Goal: Task Accomplishment & Management: Use online tool/utility

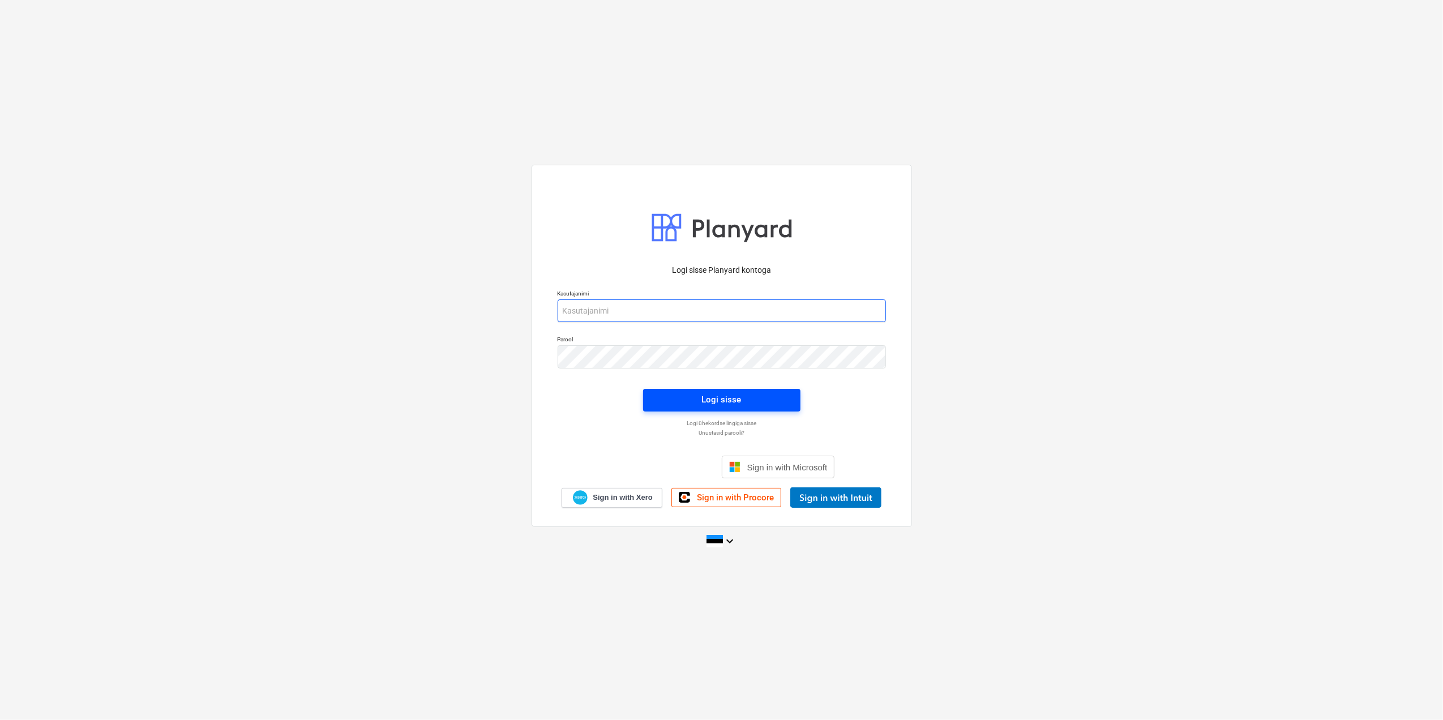
type input "[EMAIL_ADDRESS][DOMAIN_NAME]"
click at [703, 392] on div "Logi sisse" at bounding box center [722, 399] width 40 height 15
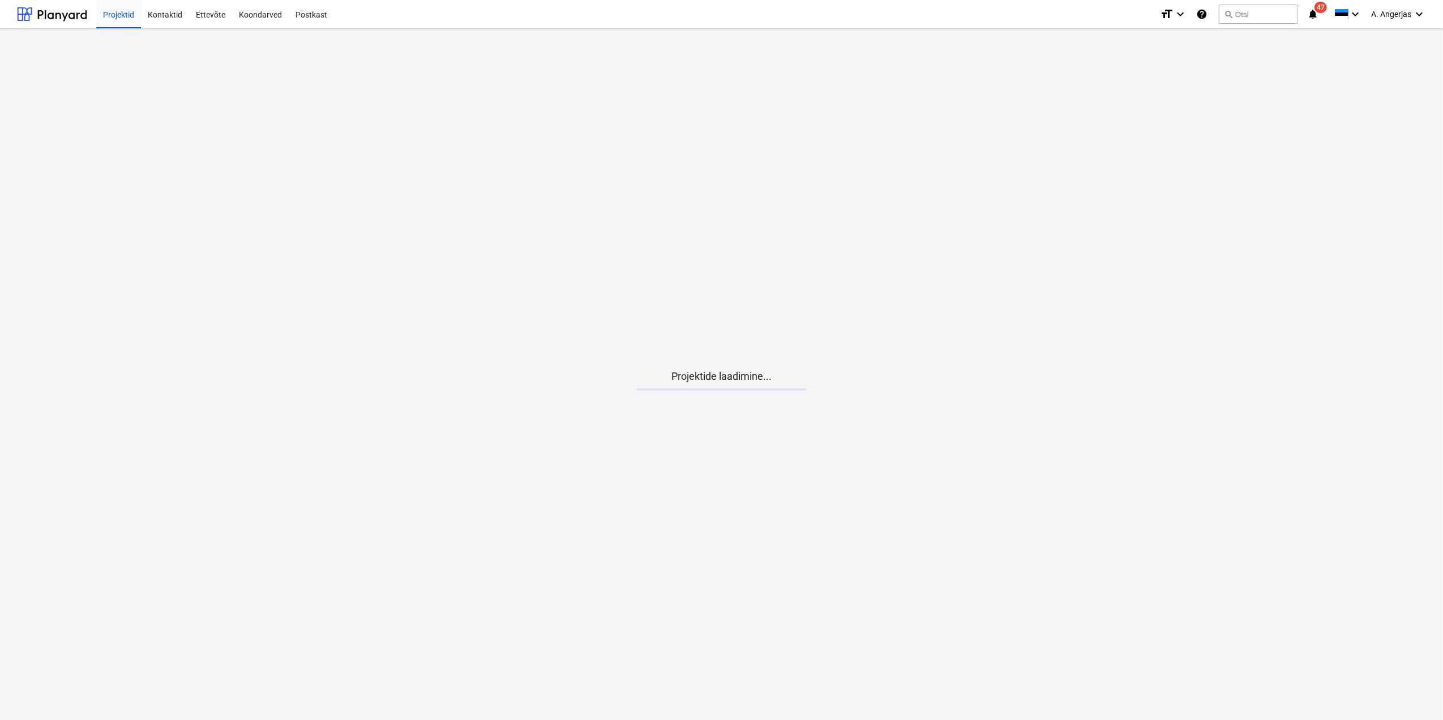
click at [720, 460] on main "Projektide laadimine..." at bounding box center [721, 374] width 1443 height 691
click at [29, 5] on div at bounding box center [52, 14] width 70 height 28
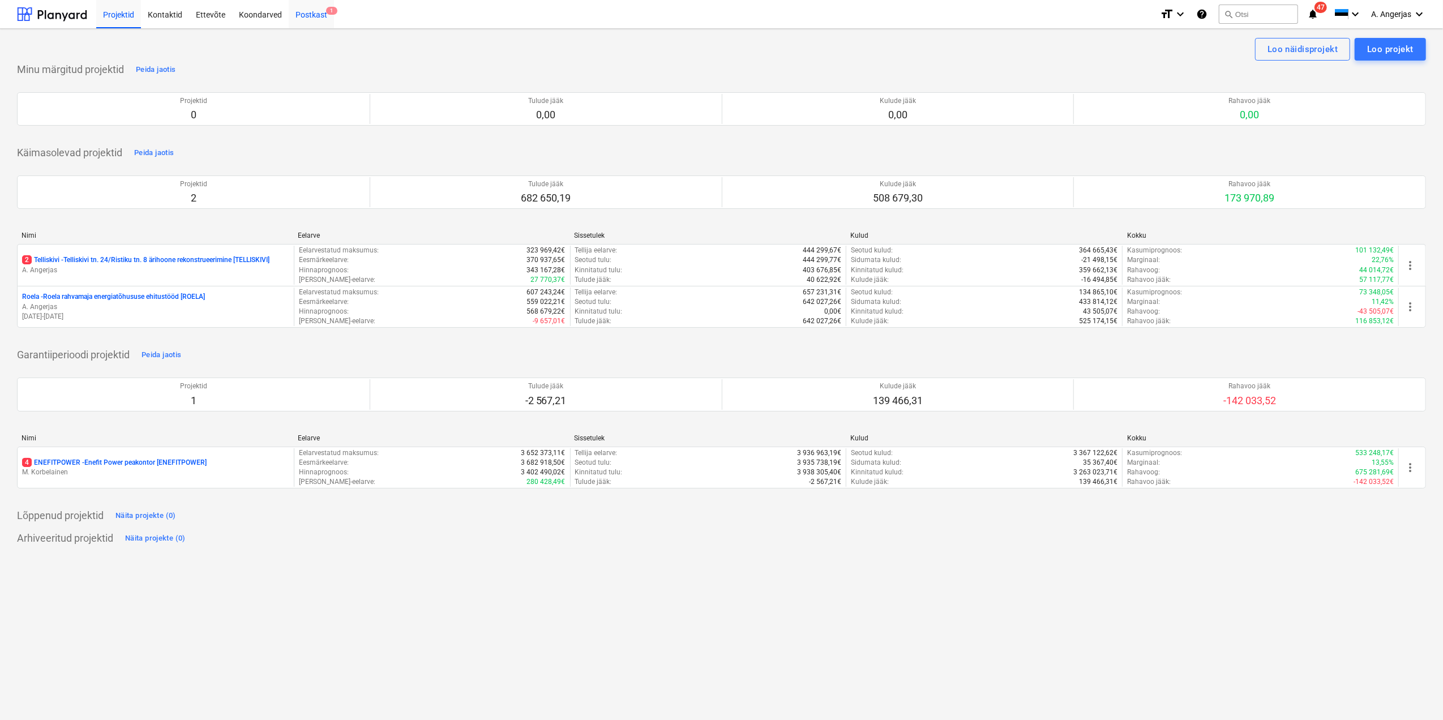
click at [304, 9] on div "Postkast 1" at bounding box center [311, 13] width 45 height 29
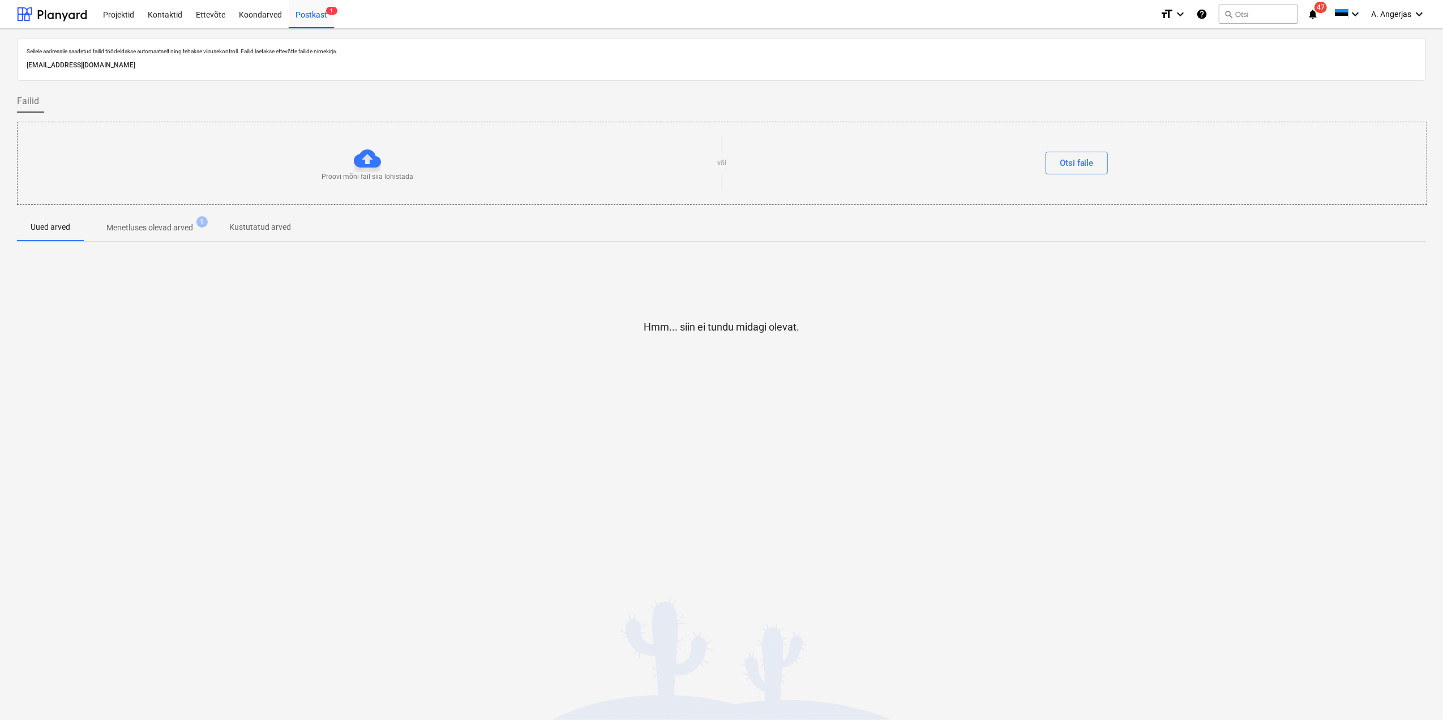
click at [175, 233] on p "Menetluses olevad arved" at bounding box center [149, 228] width 87 height 12
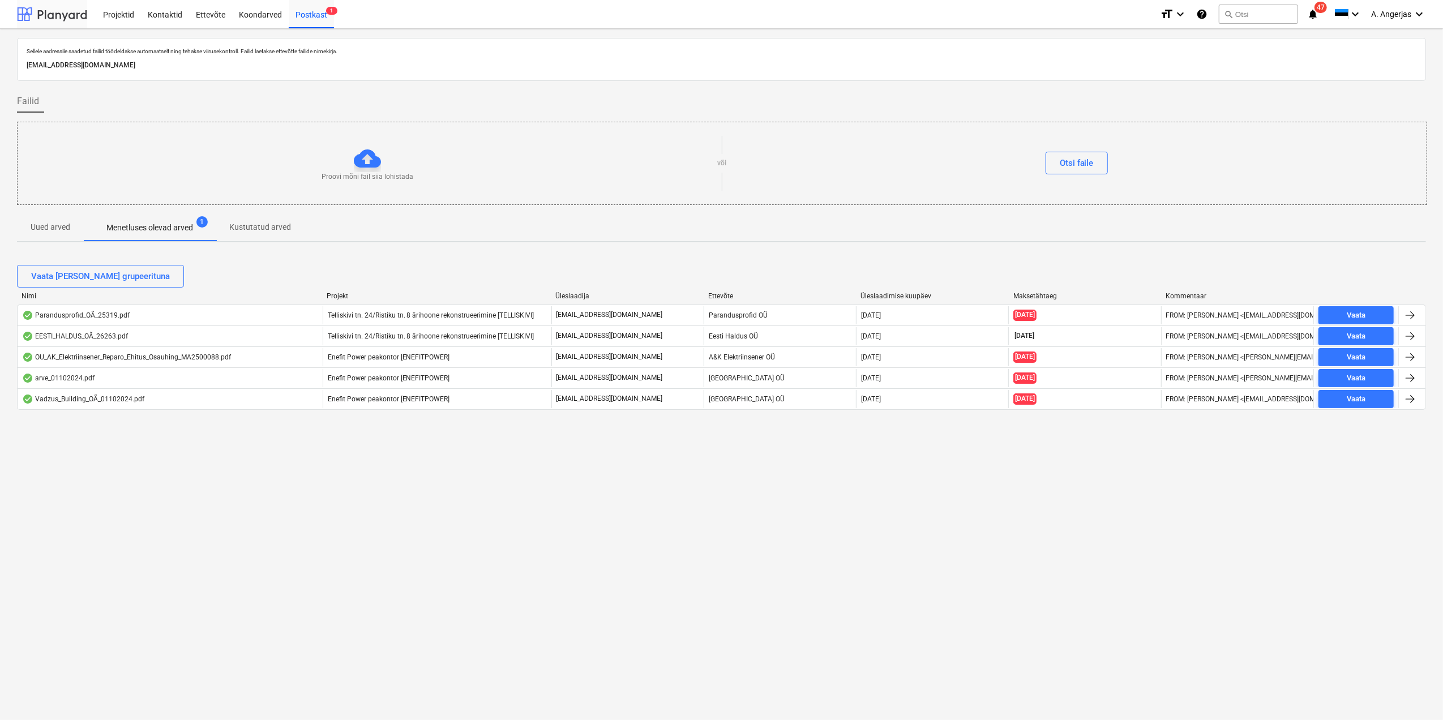
click at [64, 14] on div at bounding box center [52, 14] width 70 height 28
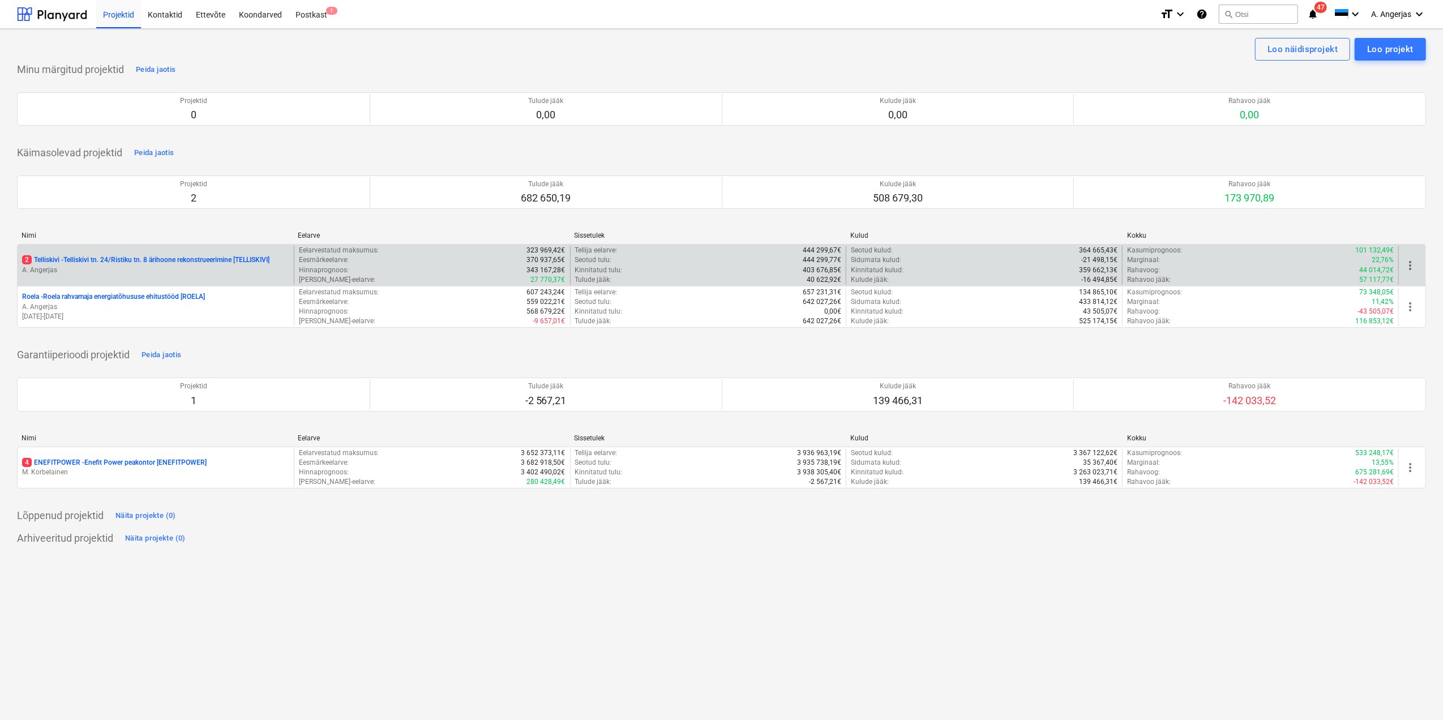
click at [136, 268] on p "A. Angerjas" at bounding box center [155, 270] width 267 height 10
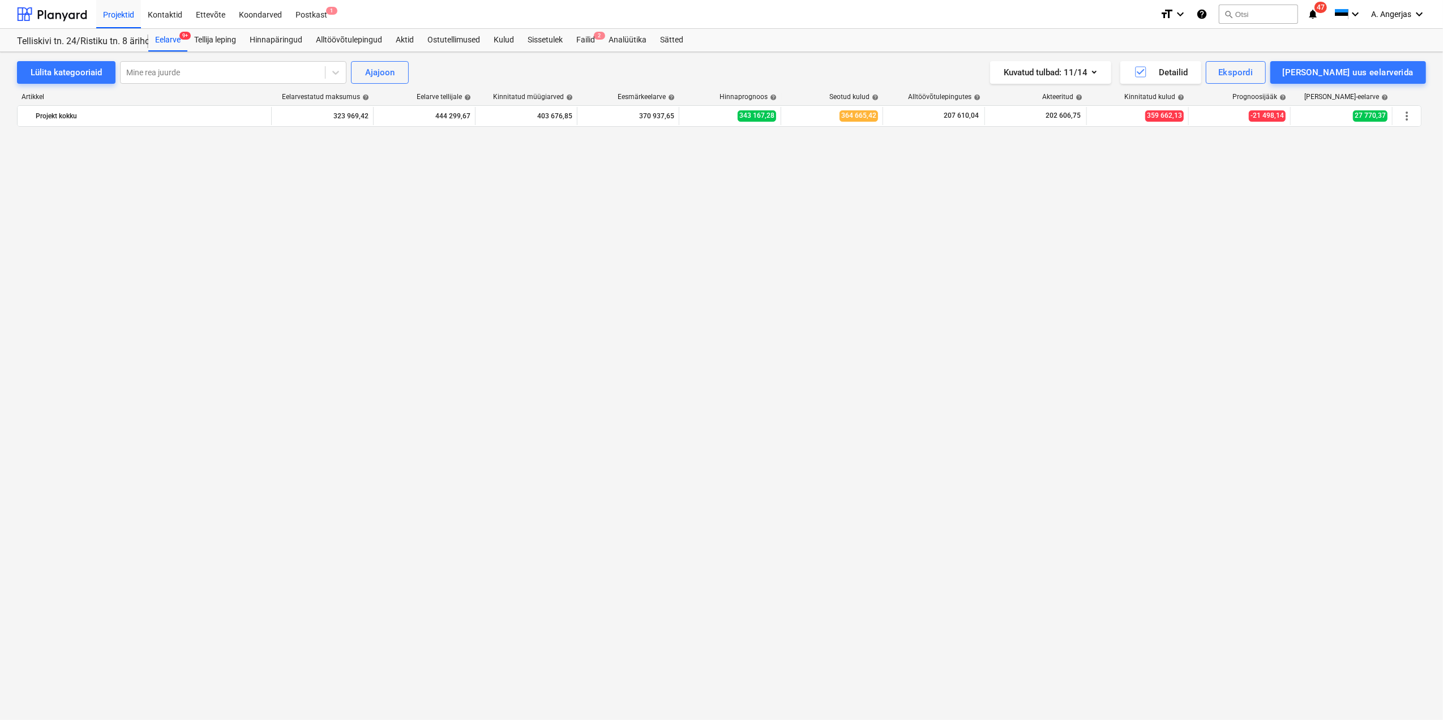
scroll to position [3064, 0]
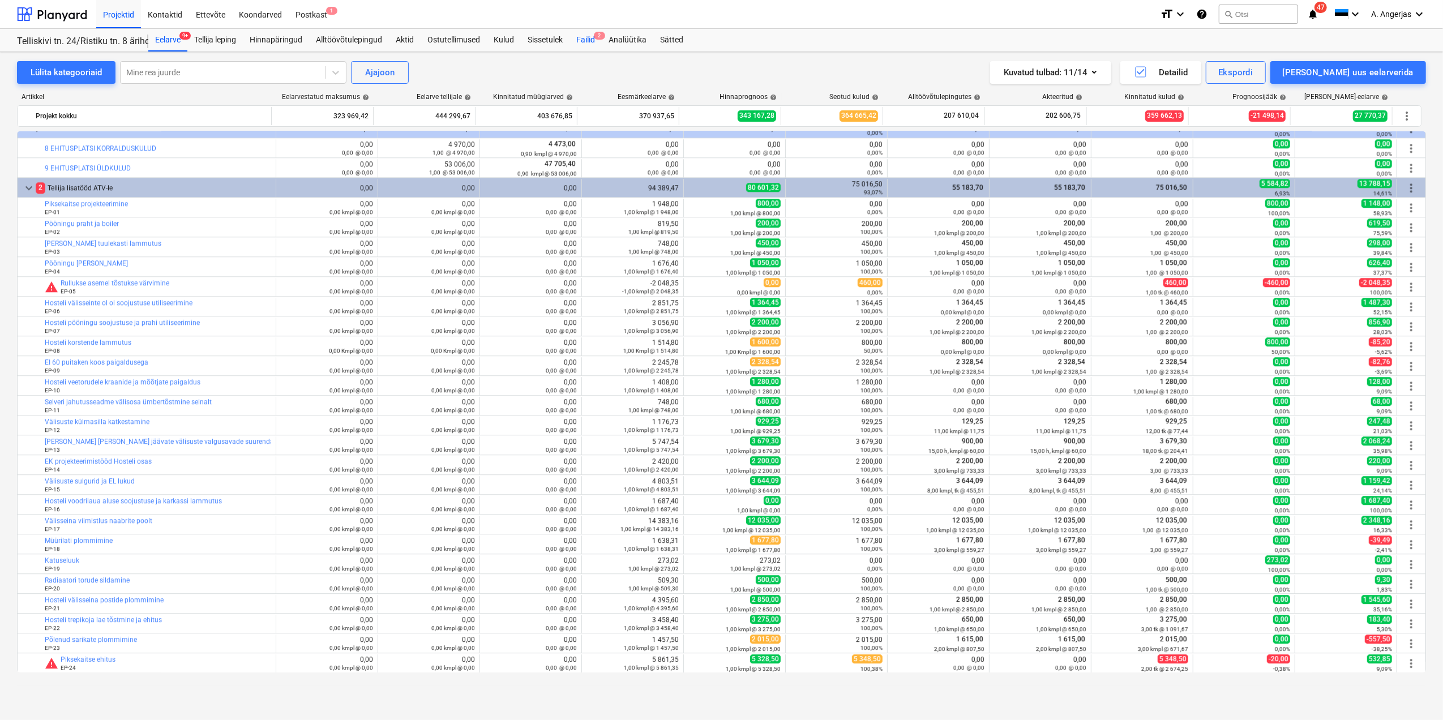
click at [589, 37] on div "Failid 2" at bounding box center [585, 40] width 32 height 23
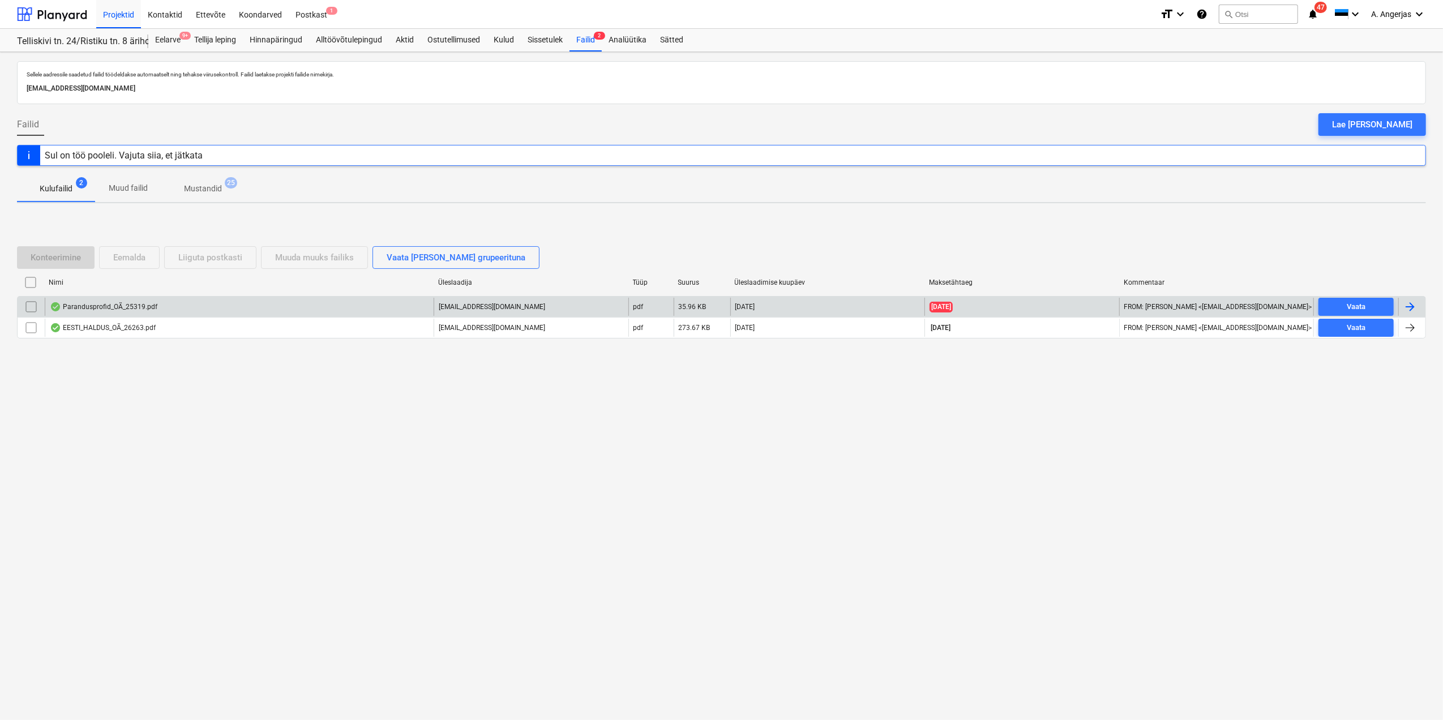
click at [104, 306] on div "Parandusprofid_OÃ_25319.pdf" at bounding box center [104, 306] width 108 height 9
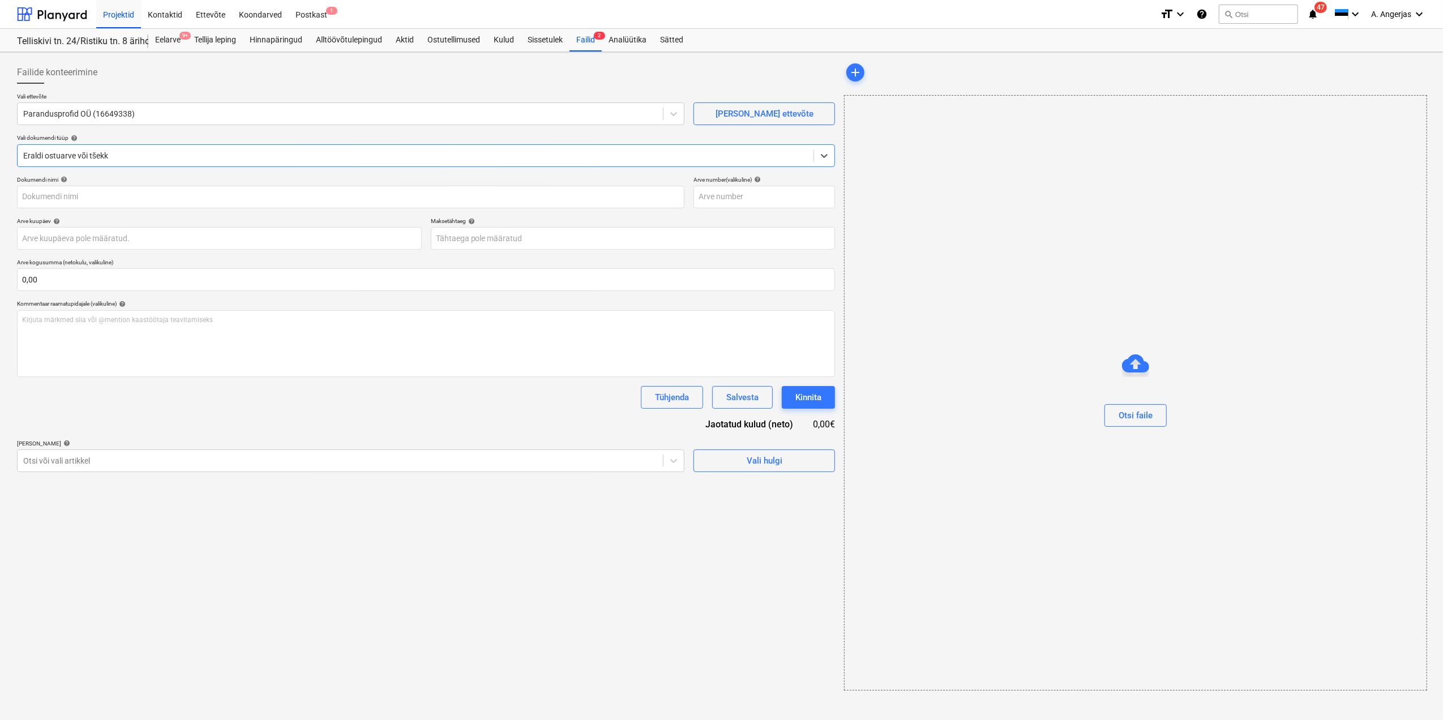
type input "25319"
type input "[DATE]"
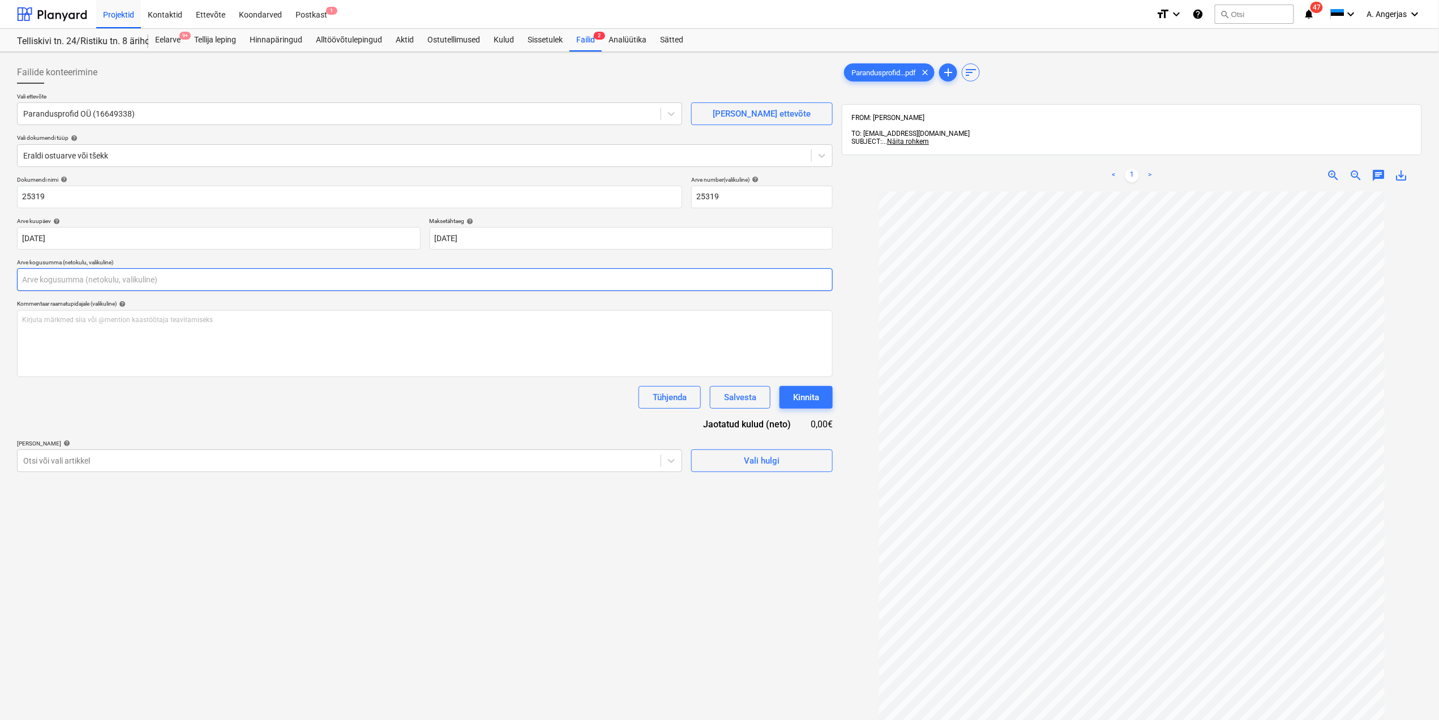
click at [141, 281] on input "text" at bounding box center [425, 279] width 816 height 23
type input "200,00"
click at [126, 495] on div "Otsi või vali artikkel" at bounding box center [339, 489] width 643 height 16
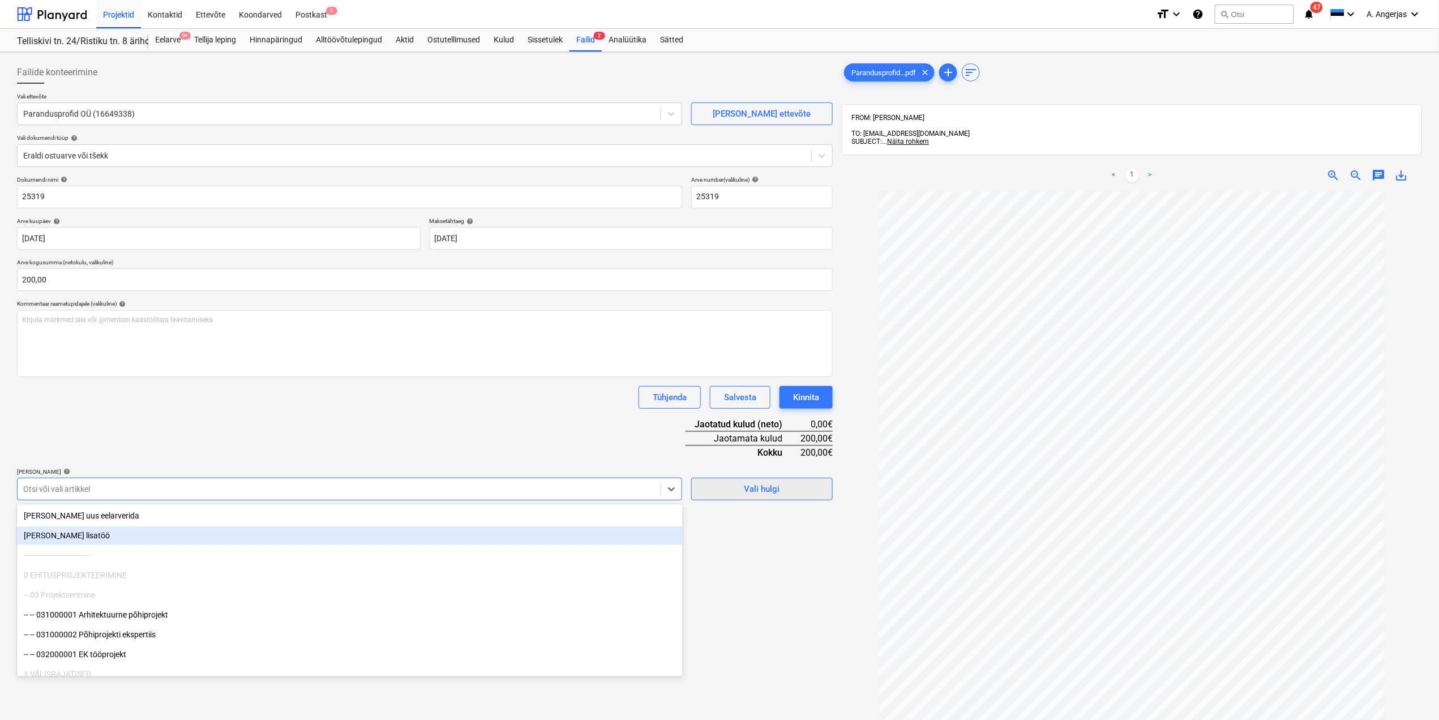
click at [757, 491] on div "Vali hulgi" at bounding box center [762, 489] width 36 height 15
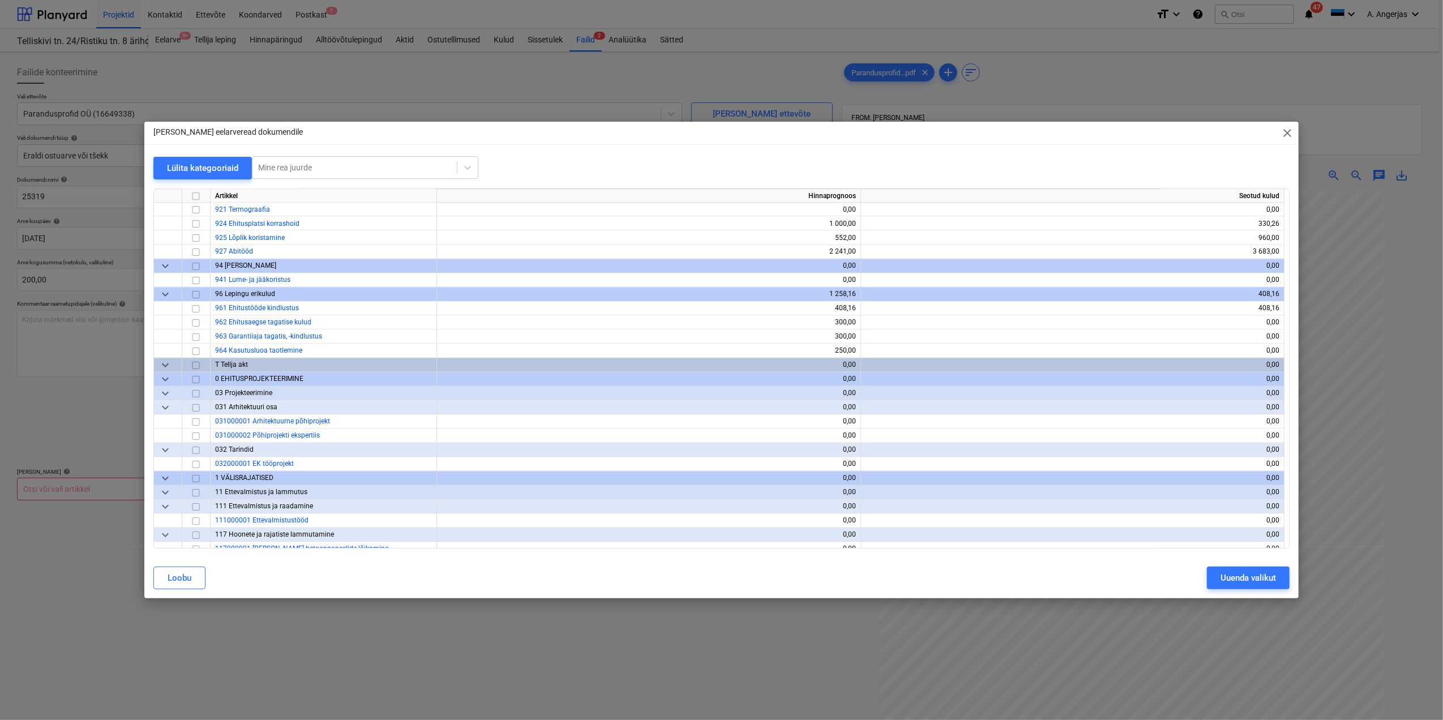
scroll to position [2068, 0]
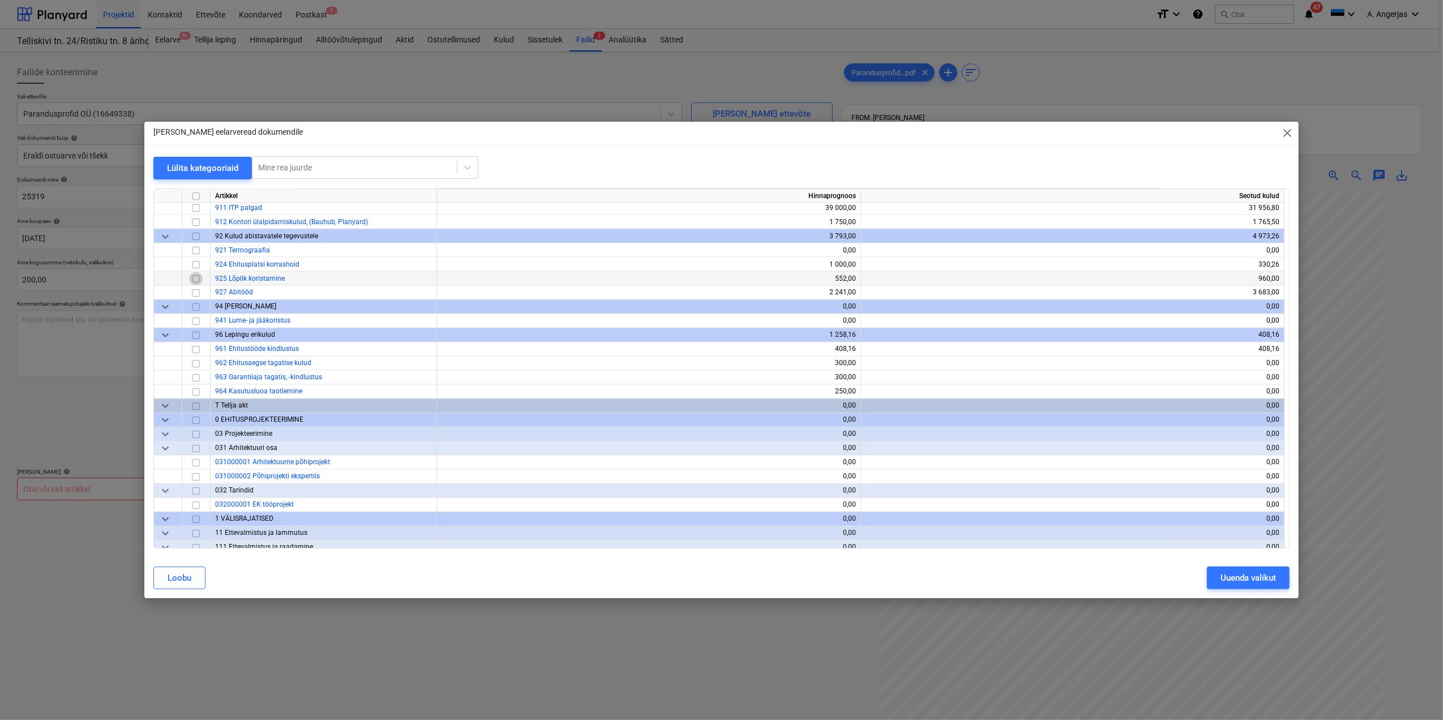
click at [194, 281] on input "checkbox" at bounding box center [196, 279] width 14 height 14
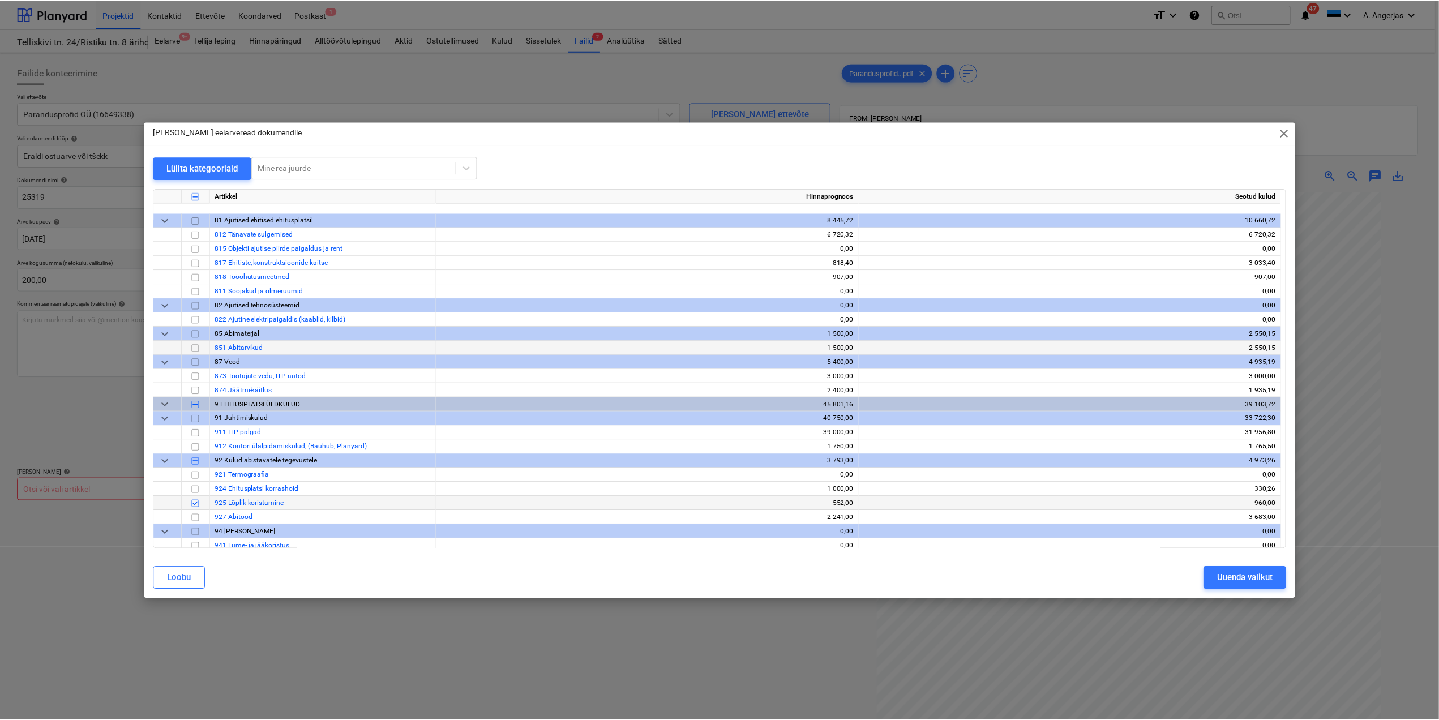
scroll to position [1842, 0]
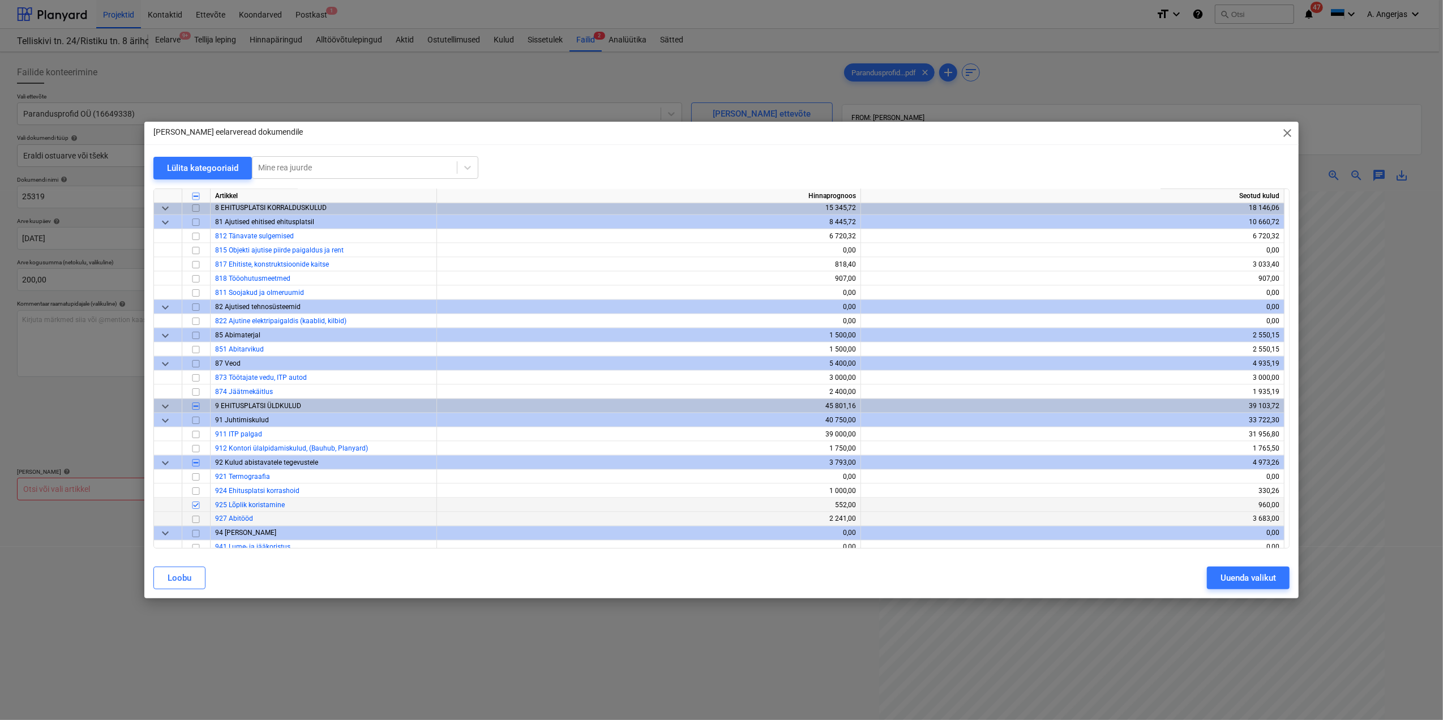
click at [200, 518] on input "checkbox" at bounding box center [196, 520] width 14 height 14
click at [190, 506] on input "checkbox" at bounding box center [196, 506] width 14 height 14
click at [1235, 578] on div "Uuenda valikut" at bounding box center [1247, 578] width 55 height 15
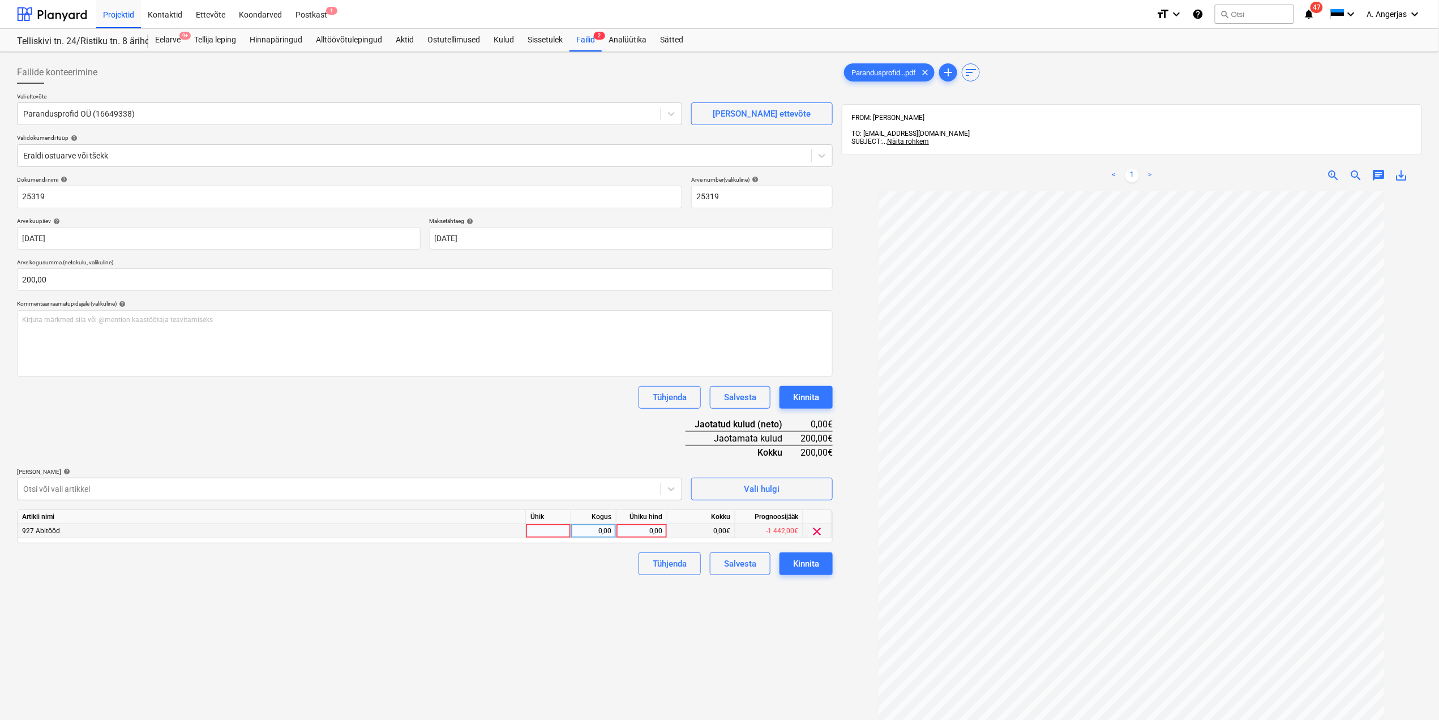
click at [537, 526] on div at bounding box center [548, 531] width 45 height 14
type input "tk"
click at [605, 531] on div "0,00" at bounding box center [594, 531] width 36 height 14
click at [635, 535] on div "0,00" at bounding box center [641, 531] width 41 height 14
type input "200"
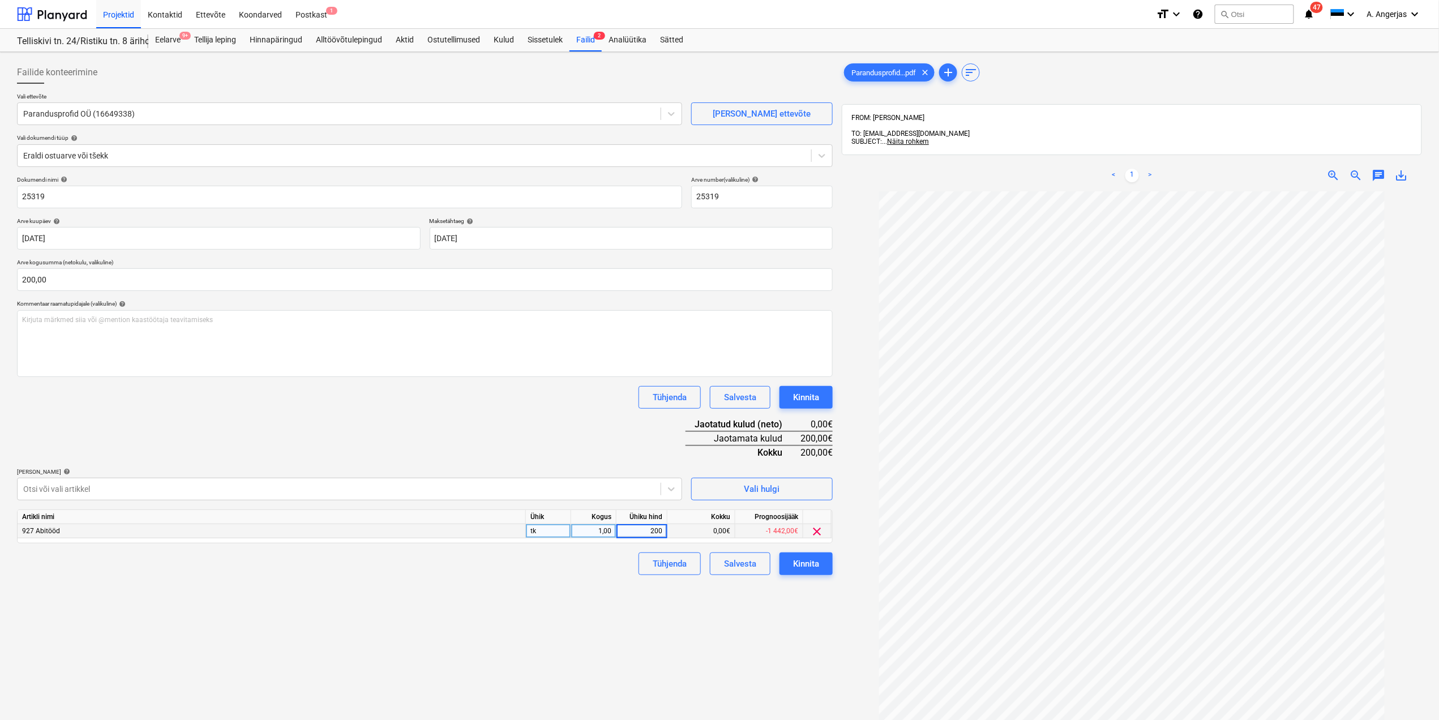
click at [614, 601] on div "Failide konteerimine Vali ettevõte Parandusprofid OÜ (16649338) [PERSON_NAME] u…" at bounding box center [424, 470] width 825 height 827
click at [804, 564] on div "Kinnita" at bounding box center [806, 563] width 26 height 15
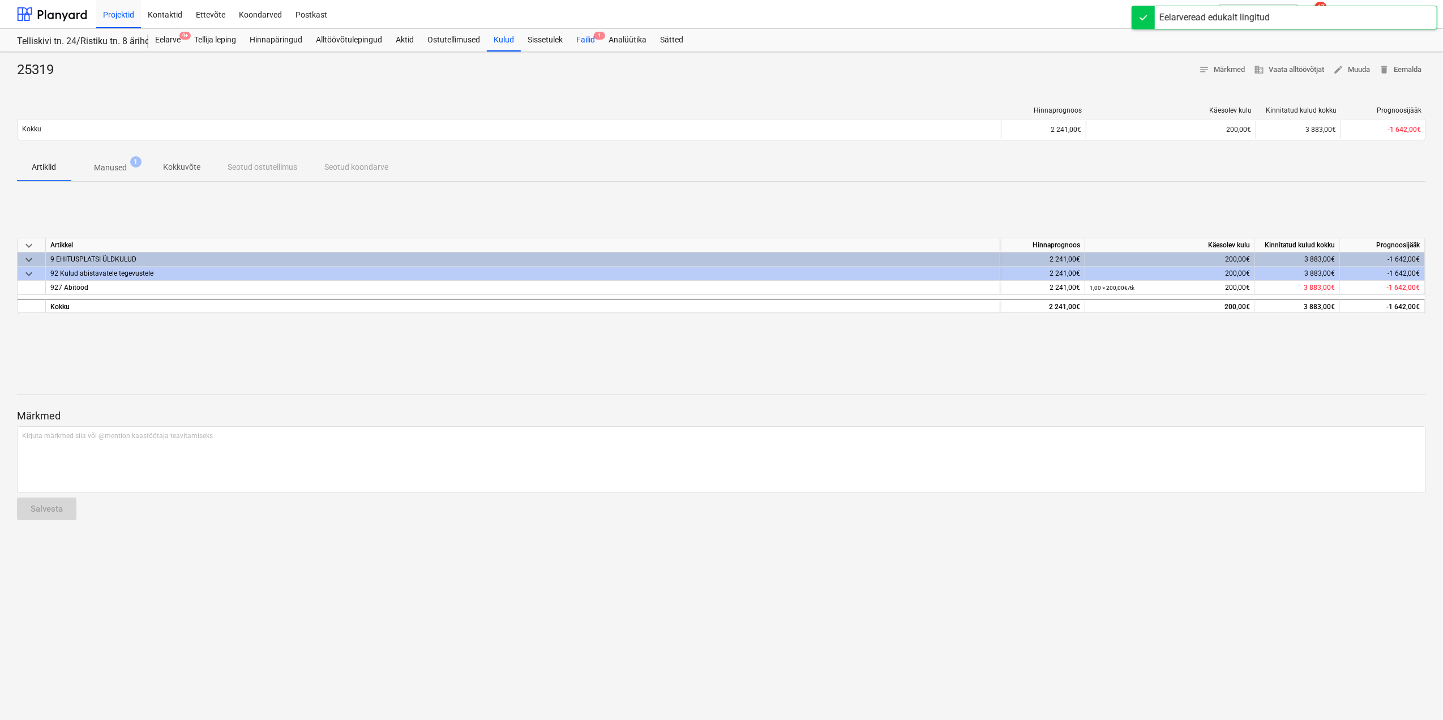
click at [580, 41] on div "Failid 1" at bounding box center [585, 40] width 32 height 23
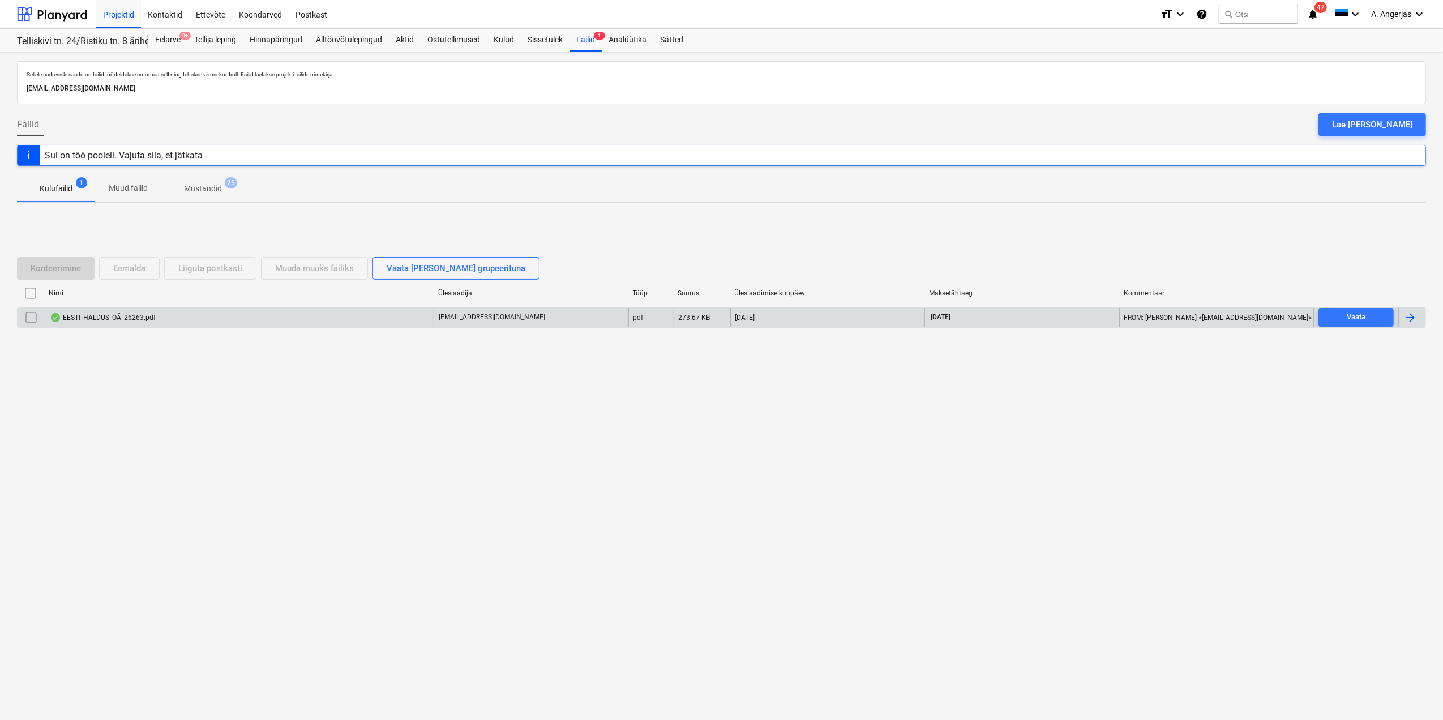
click at [220, 318] on div "EESTI_HALDUS_OÃ_26263.pdf" at bounding box center [239, 317] width 389 height 18
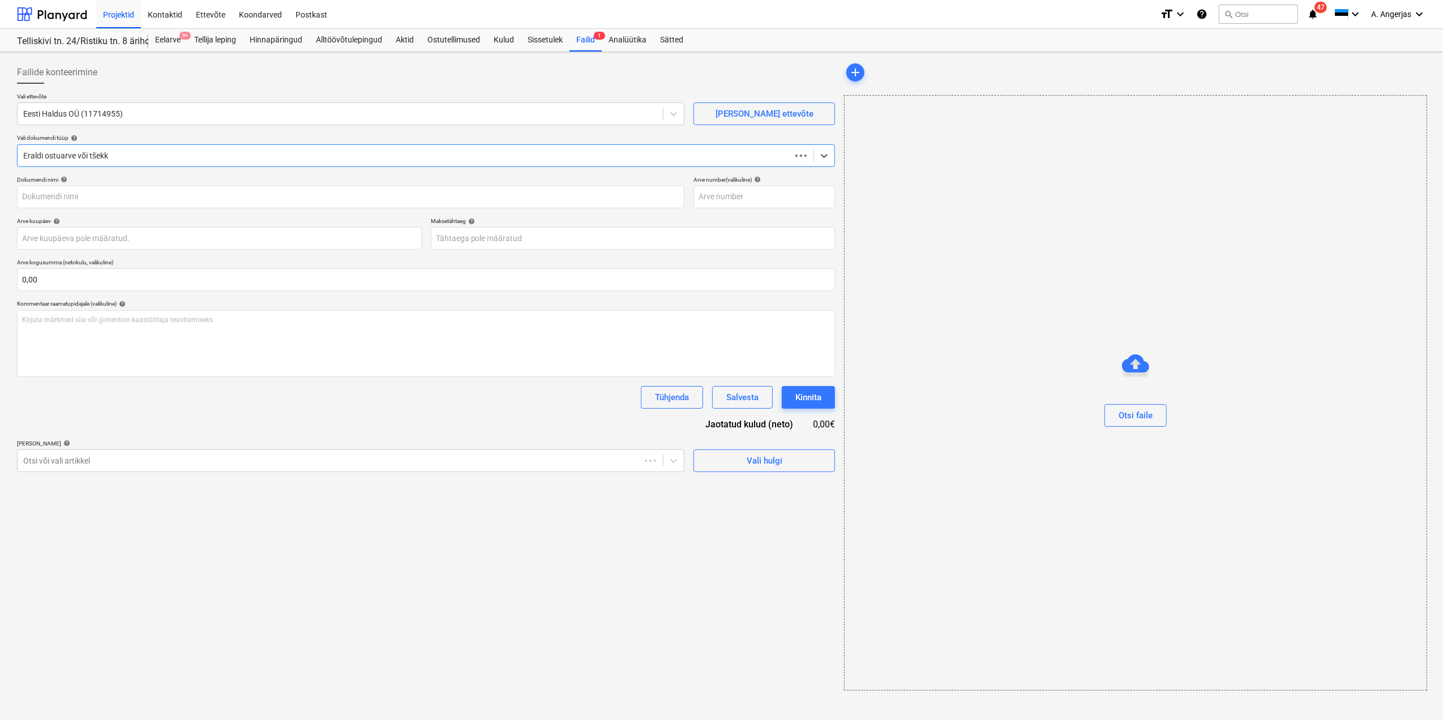
type input "26263"
type input "[DATE]"
